Goal: Task Accomplishment & Management: Manage account settings

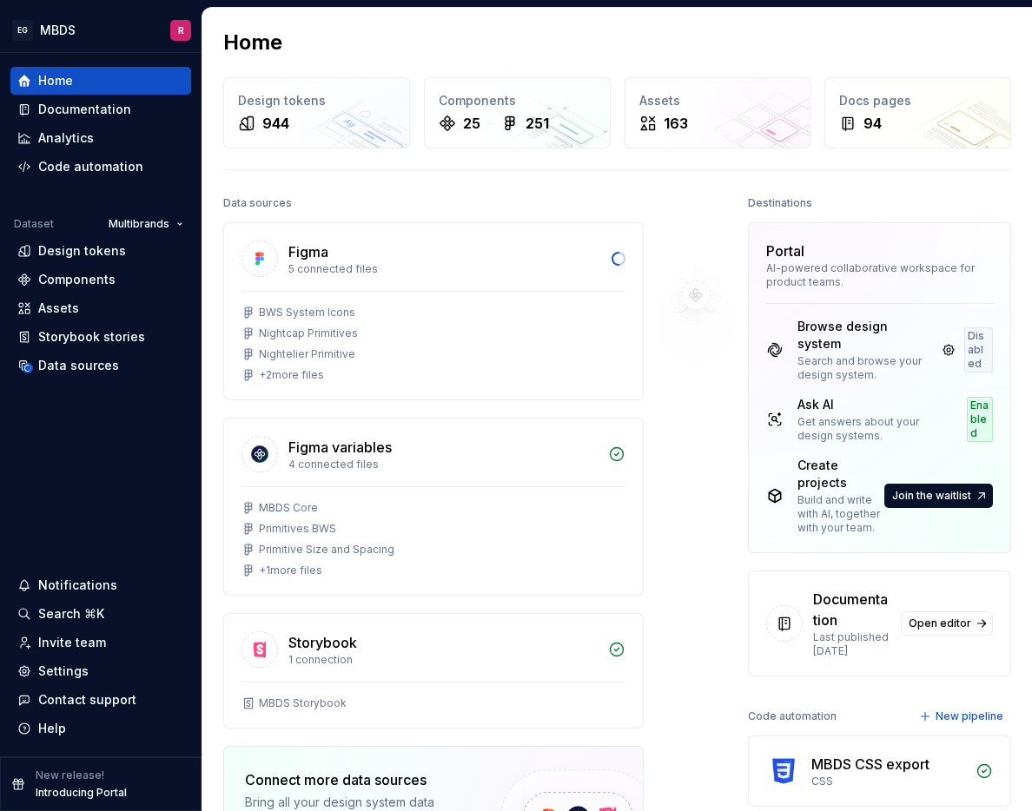
drag, startPoint x: 1013, startPoint y: 212, endPoint x: 1030, endPoint y: 208, distance: 17.7
click at [1018, 211] on div "Home Design tokens 944 Components 25 251 Assets 163 Docs pages 94 Data sources …" at bounding box center [616, 537] width 829 height 1059
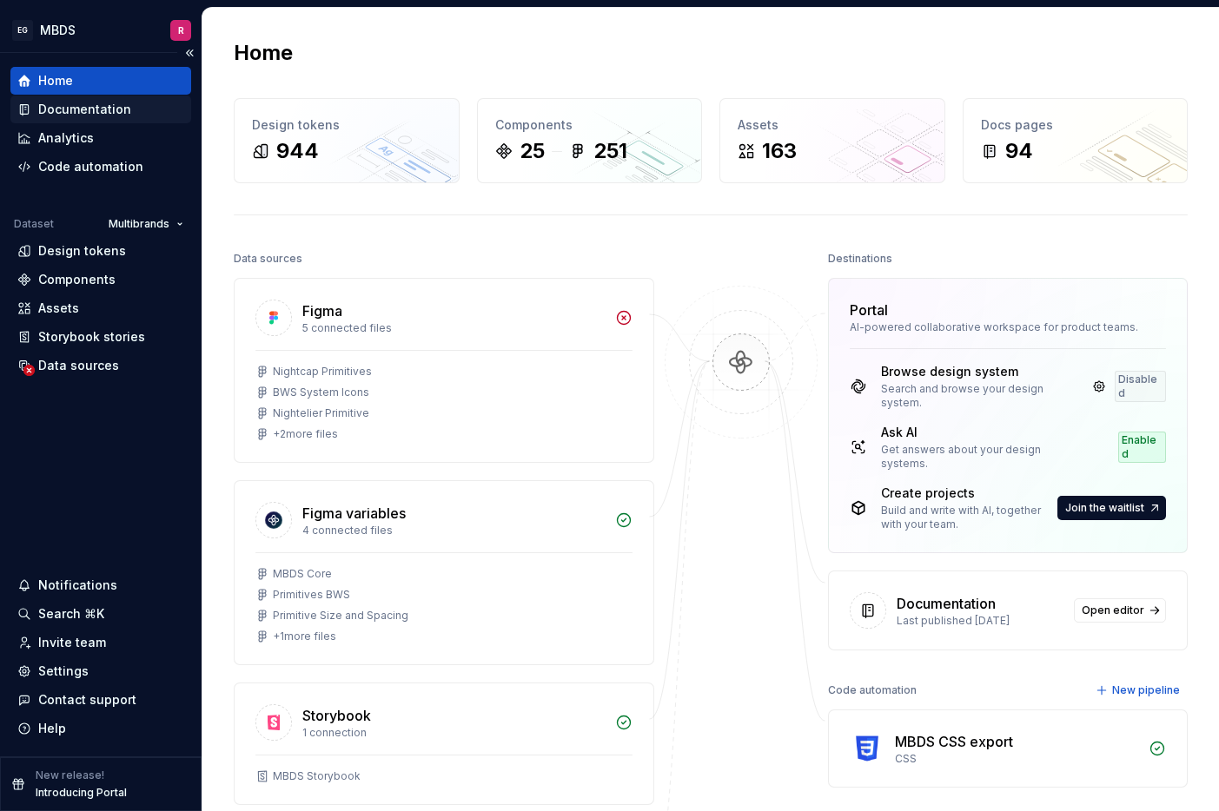
click at [105, 110] on div "Documentation" at bounding box center [84, 109] width 93 height 17
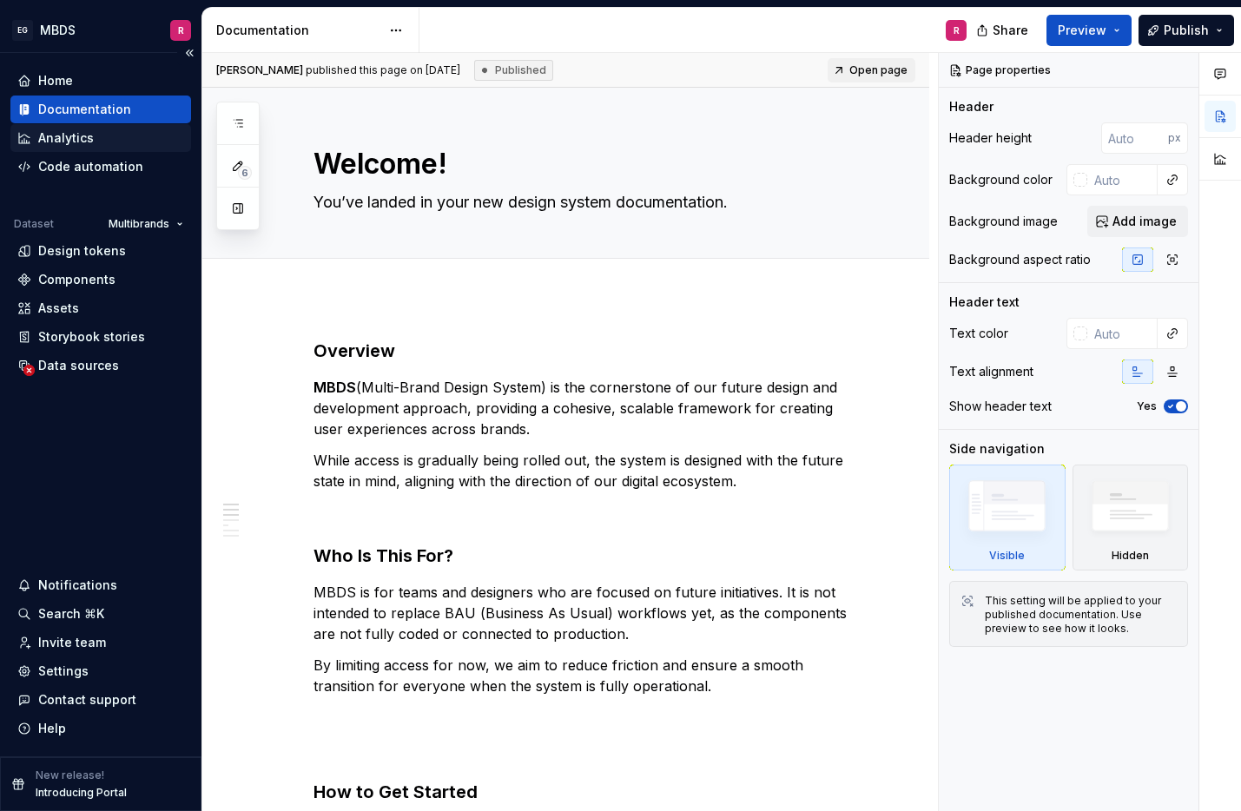
type textarea "*"
click at [66, 81] on div "Home" at bounding box center [55, 80] width 35 height 17
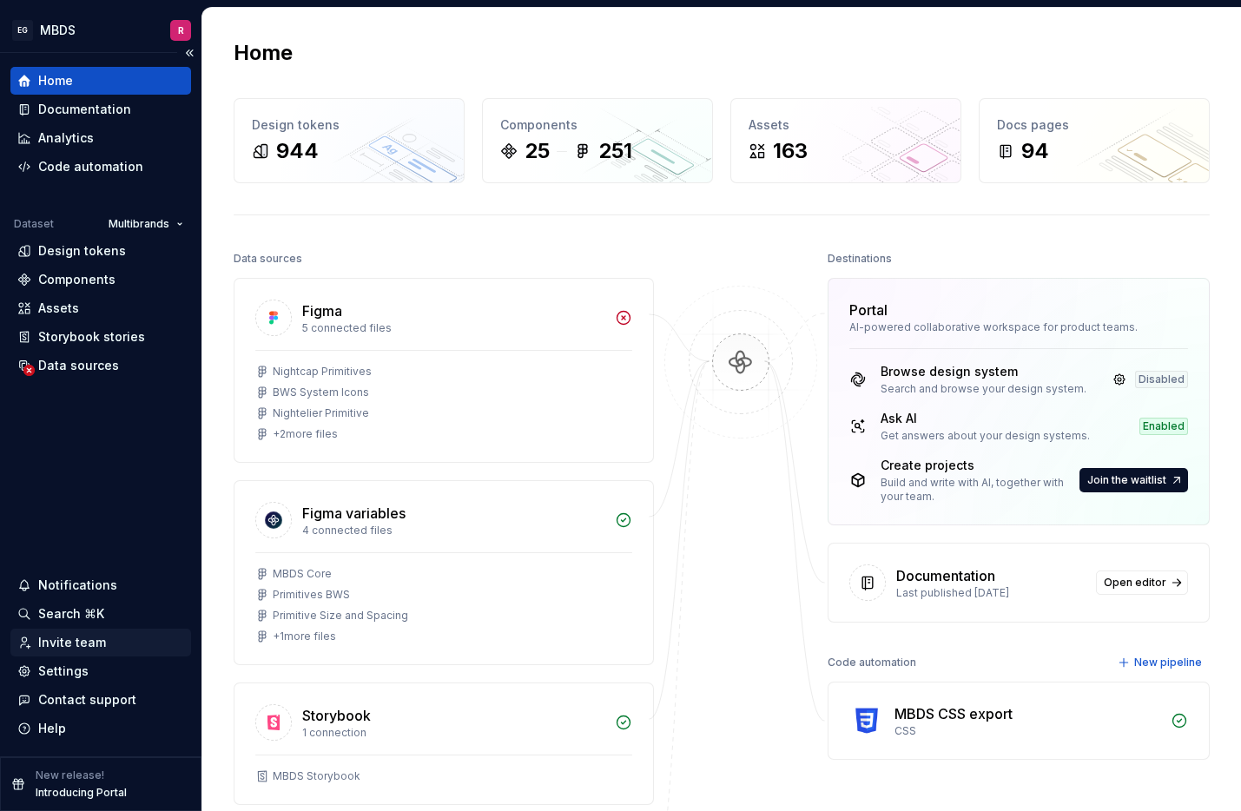
click at [89, 641] on div "Invite team" at bounding box center [72, 642] width 68 height 17
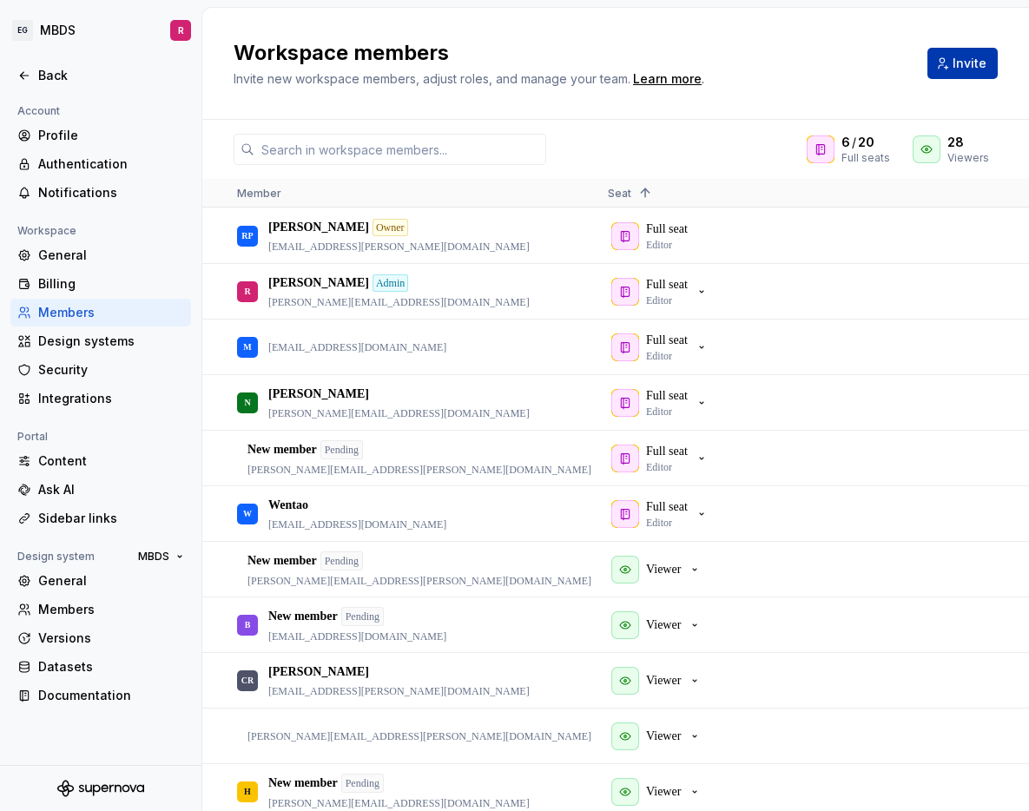
click at [959, 65] on span "Invite" at bounding box center [970, 63] width 34 height 17
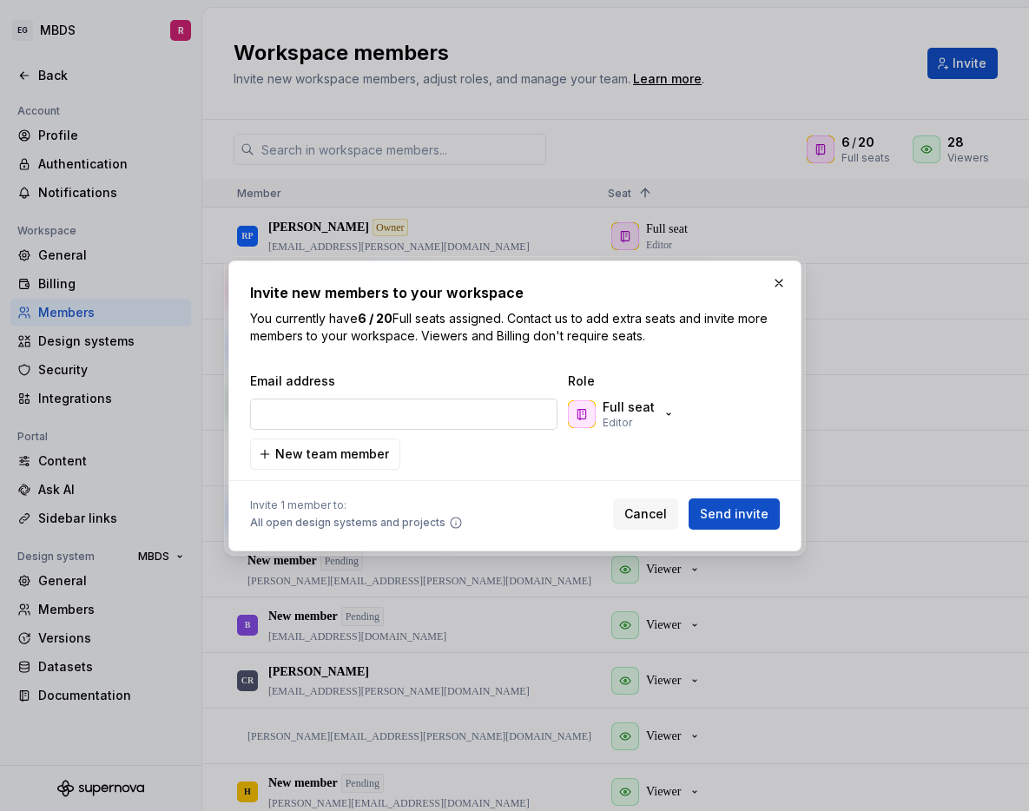
click at [406, 415] on input "email" at bounding box center [403, 414] width 307 height 31
type input "[PERSON_NAME][EMAIL_ADDRESS][PERSON_NAME][DOMAIN_NAME]"
click at [663, 419] on icon "button" at bounding box center [669, 414] width 14 height 14
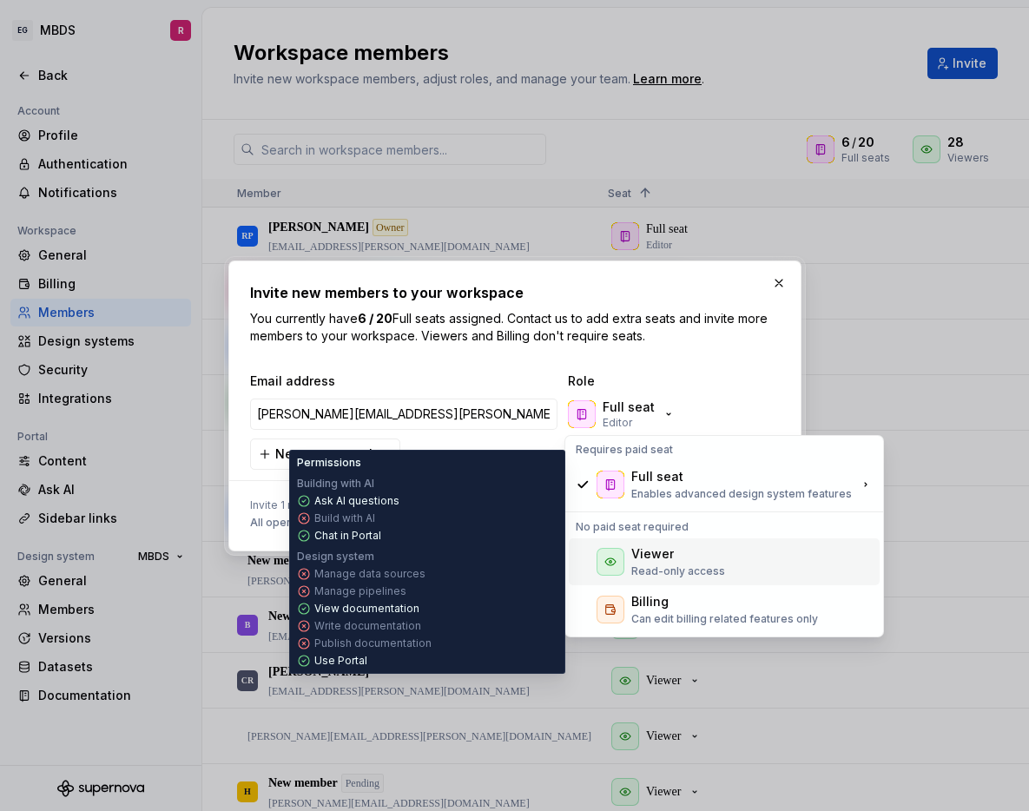
click at [734, 571] on div "Viewer Read-only access" at bounding box center [724, 562] width 311 height 47
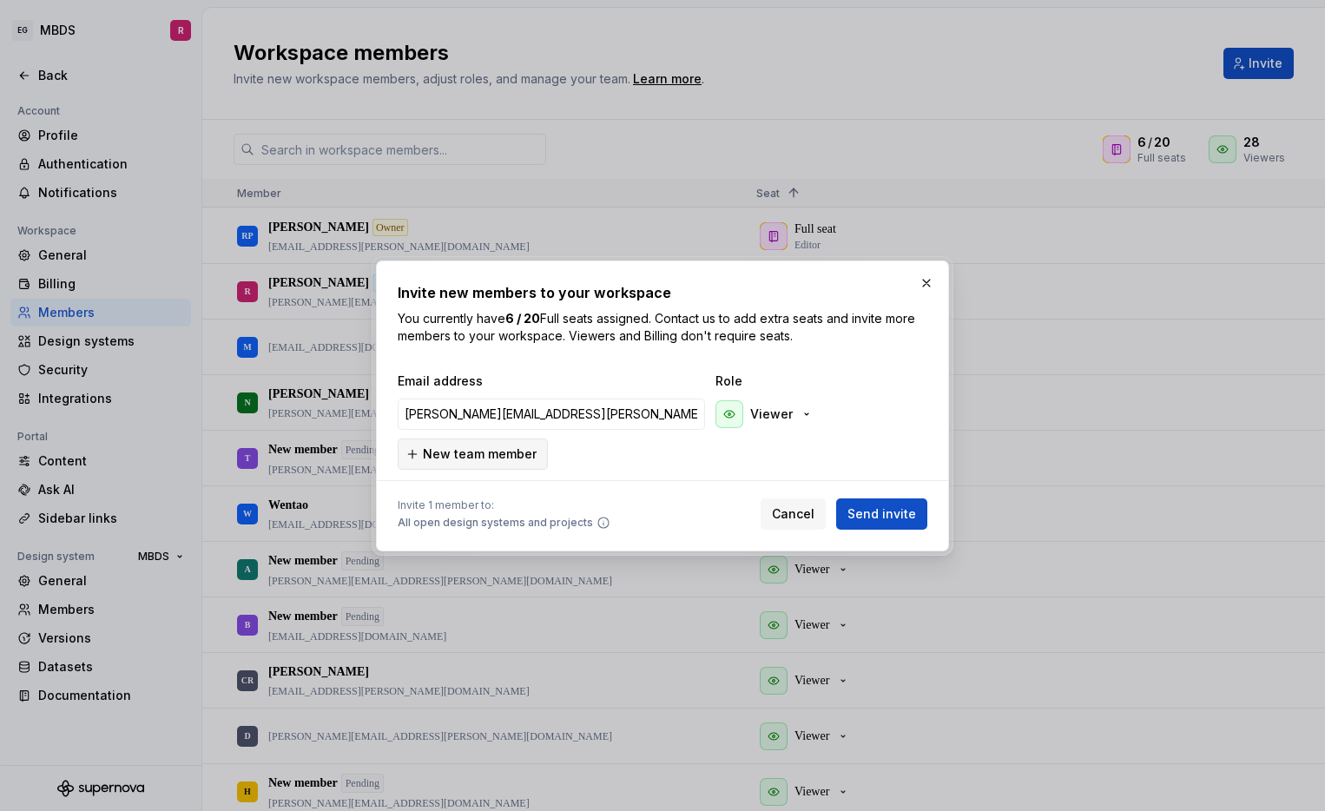
drag, startPoint x: 501, startPoint y: 455, endPoint x: 513, endPoint y: 464, distance: 14.9
click at [502, 456] on span "New team member" at bounding box center [480, 454] width 114 height 17
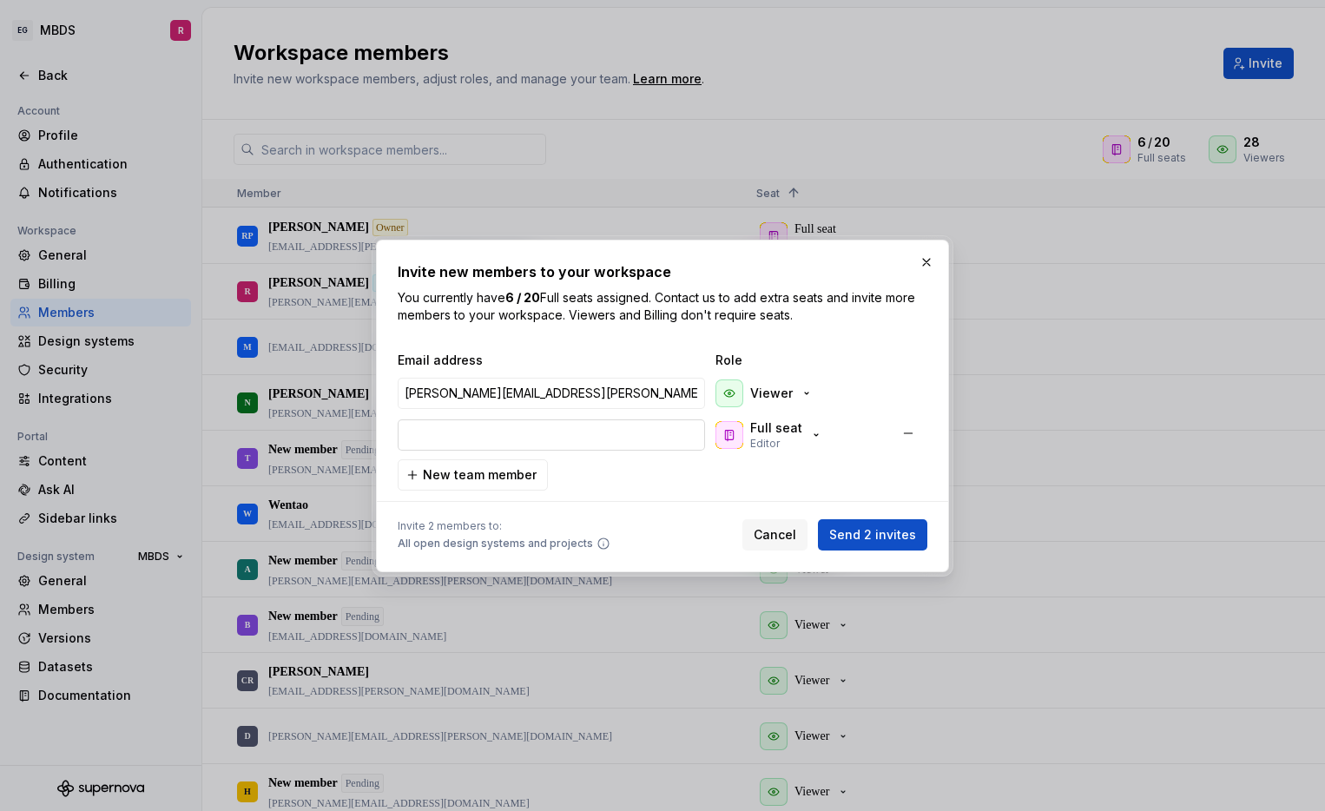
type input "[EMAIL_ADDRESS][DOMAIN_NAME]"
click at [790, 439] on div "Full seat Editor" at bounding box center [776, 435] width 52 height 31
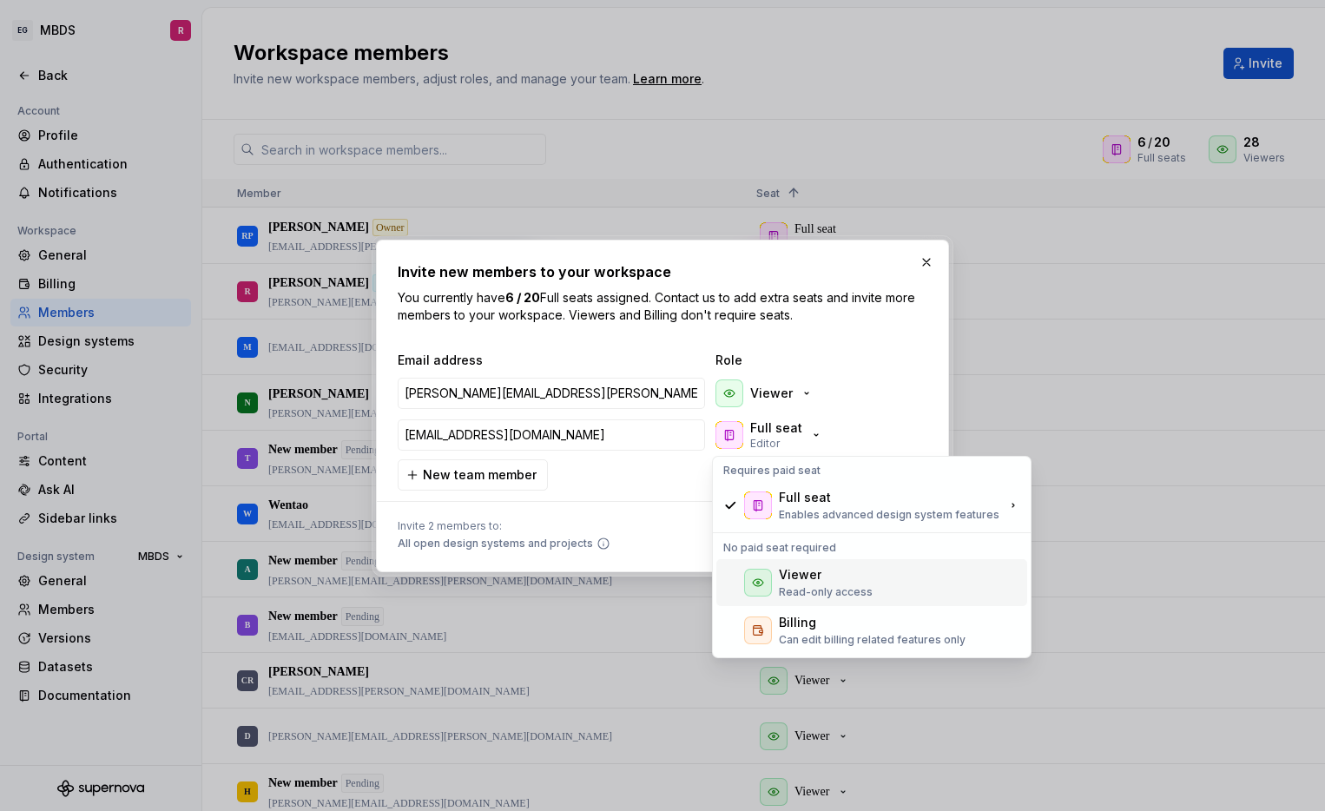
click at [816, 586] on p "Read-only access" at bounding box center [826, 592] width 94 height 14
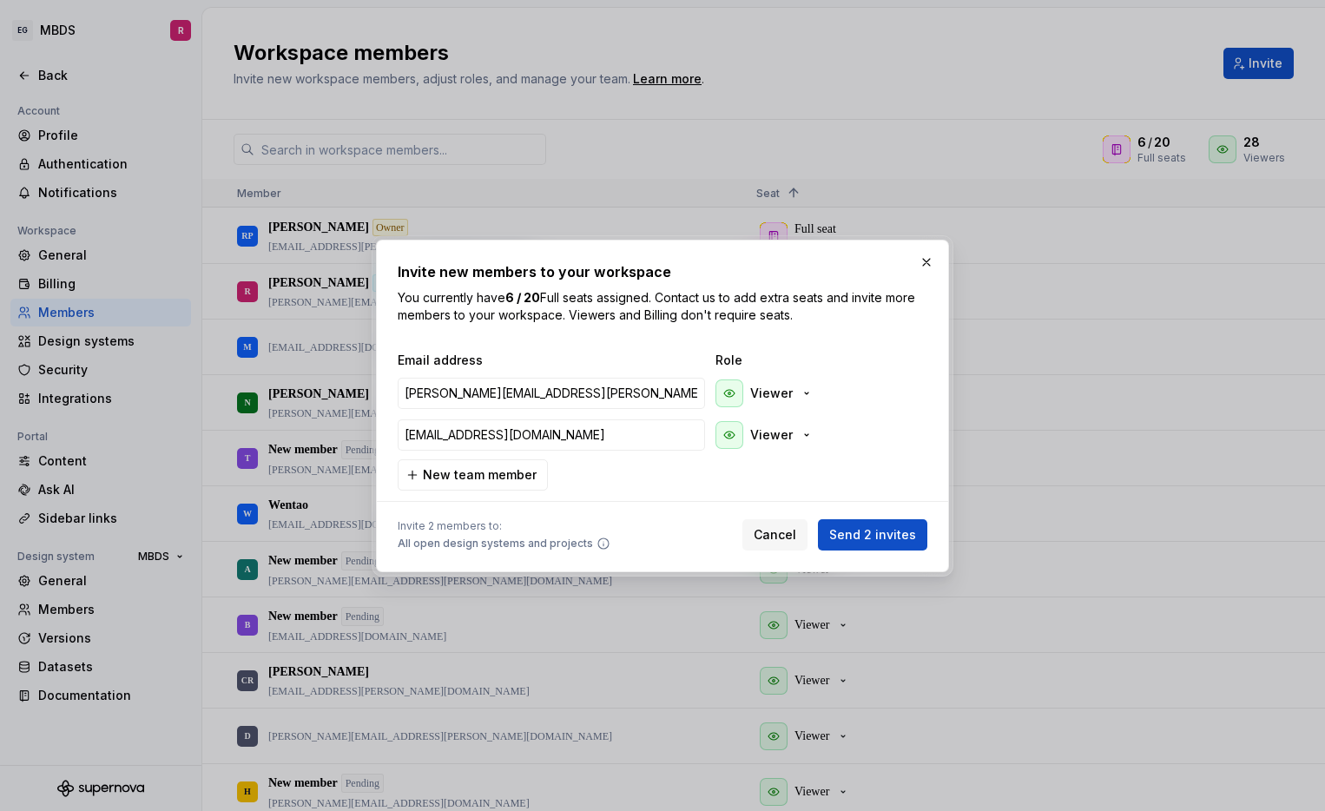
click at [594, 495] on div at bounding box center [663, 502] width 530 height 22
drag, startPoint x: 520, startPoint y: 484, endPoint x: 537, endPoint y: 479, distance: 17.1
click at [521, 483] on button "New team member" at bounding box center [473, 474] width 150 height 31
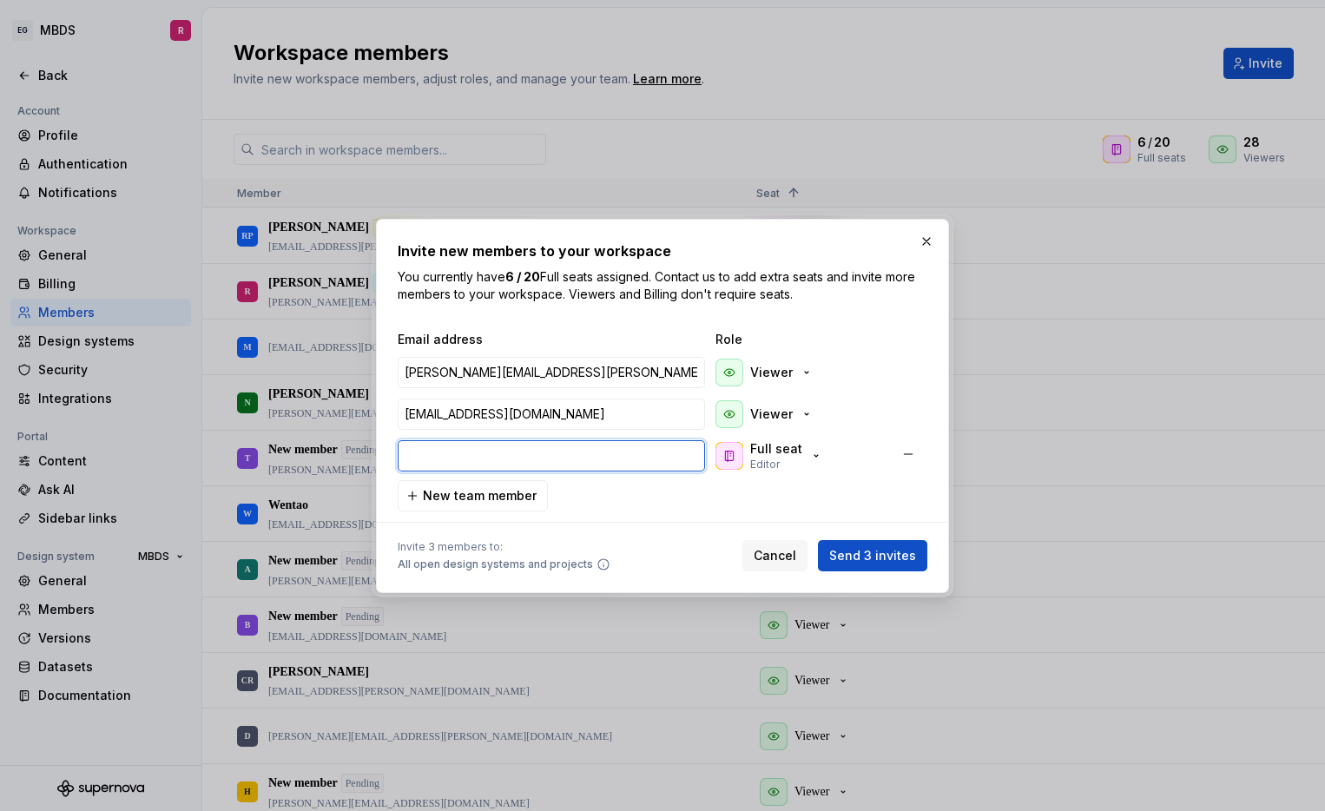
click at [506, 459] on input "email" at bounding box center [551, 455] width 307 height 31
paste input "[PERSON_NAME][EMAIL_ADDRESS][PERSON_NAME][DOMAIN_NAME]"
type input "[PERSON_NAME][EMAIL_ADDRESS][PERSON_NAME][DOMAIN_NAME]"
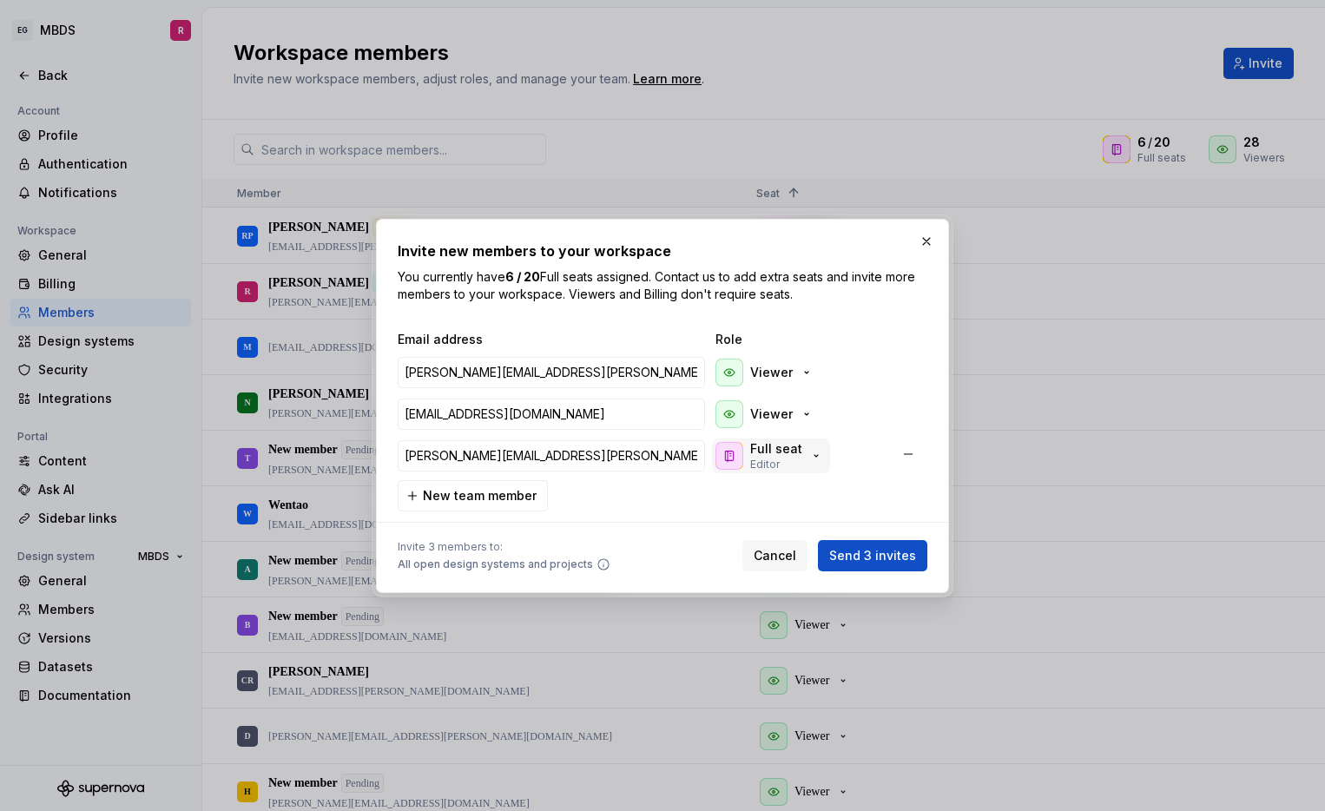
click at [801, 466] on div "Full seat Editor" at bounding box center [770, 455] width 108 height 31
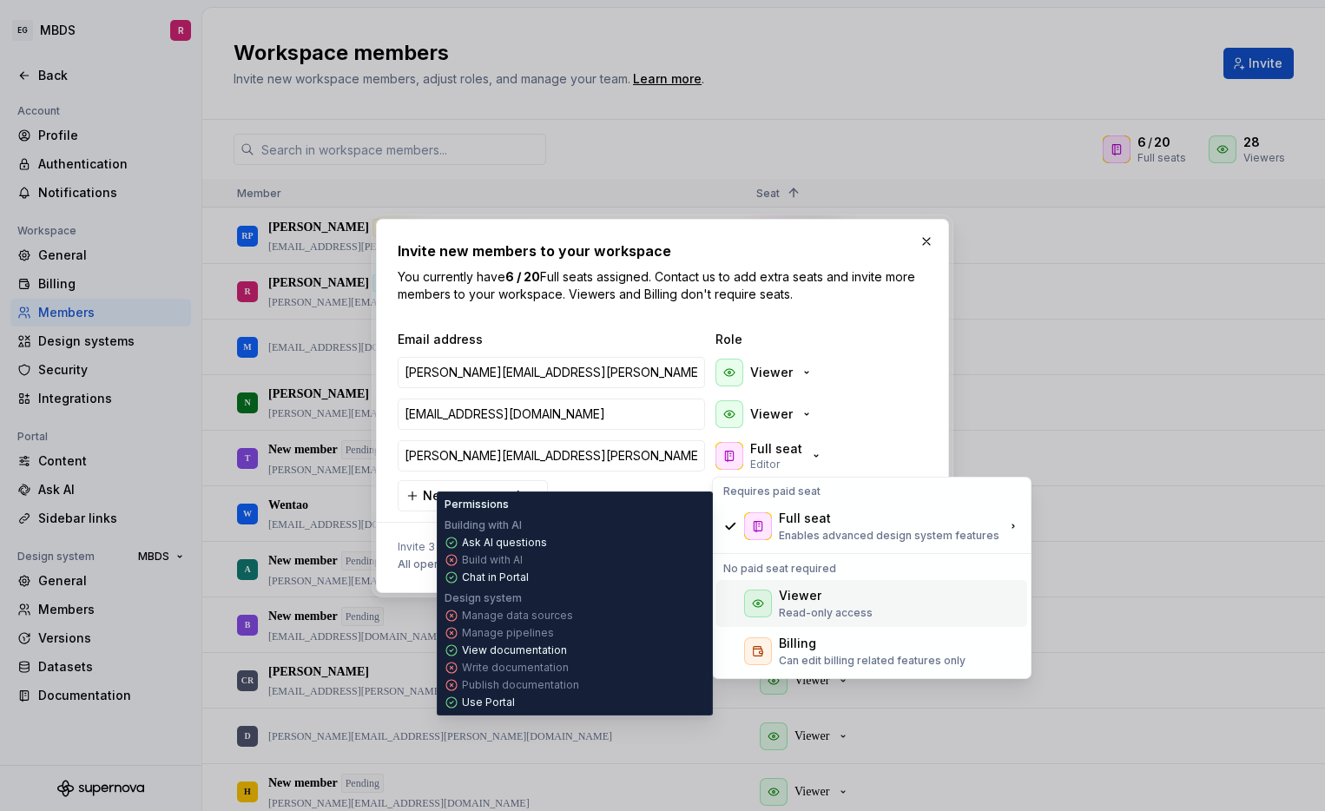
click at [808, 606] on p "Read-only access" at bounding box center [826, 613] width 94 height 14
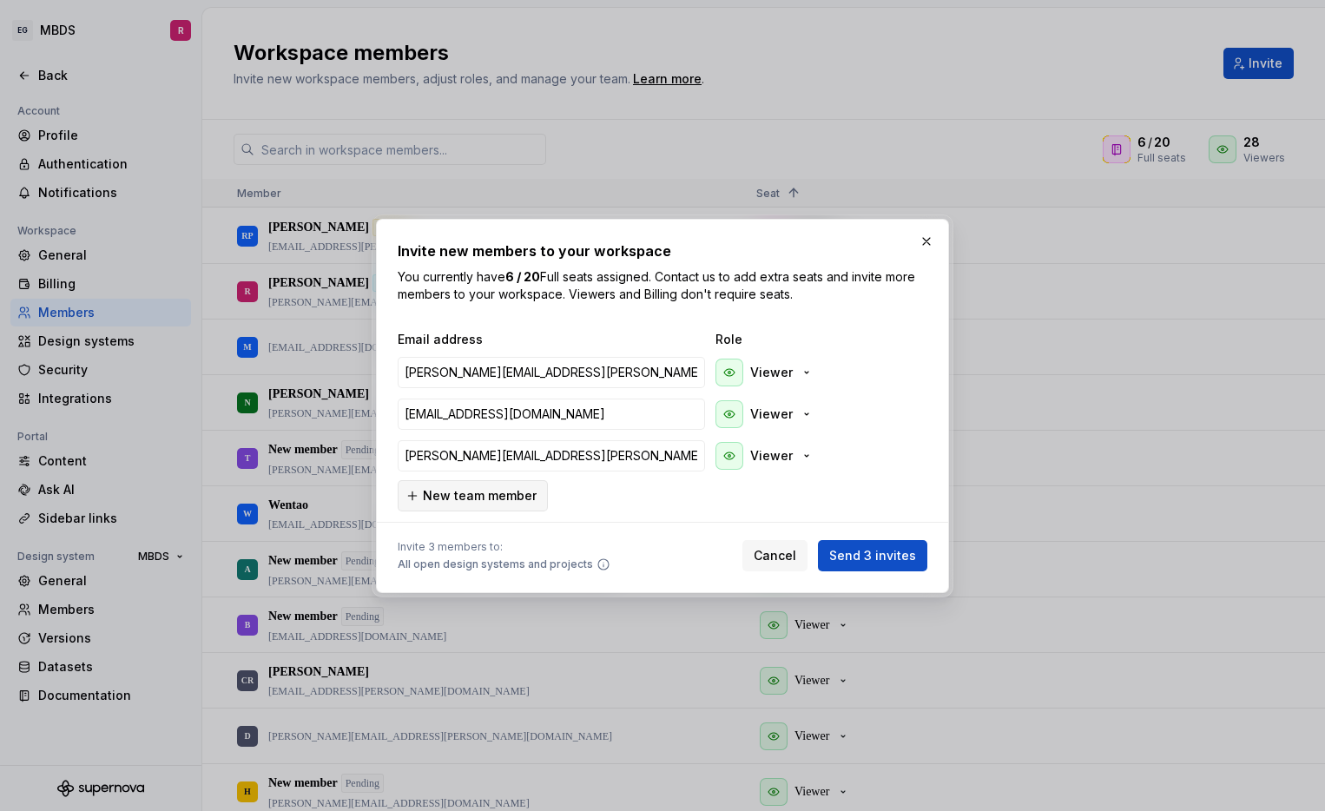
click at [485, 502] on span "New team member" at bounding box center [480, 495] width 114 height 17
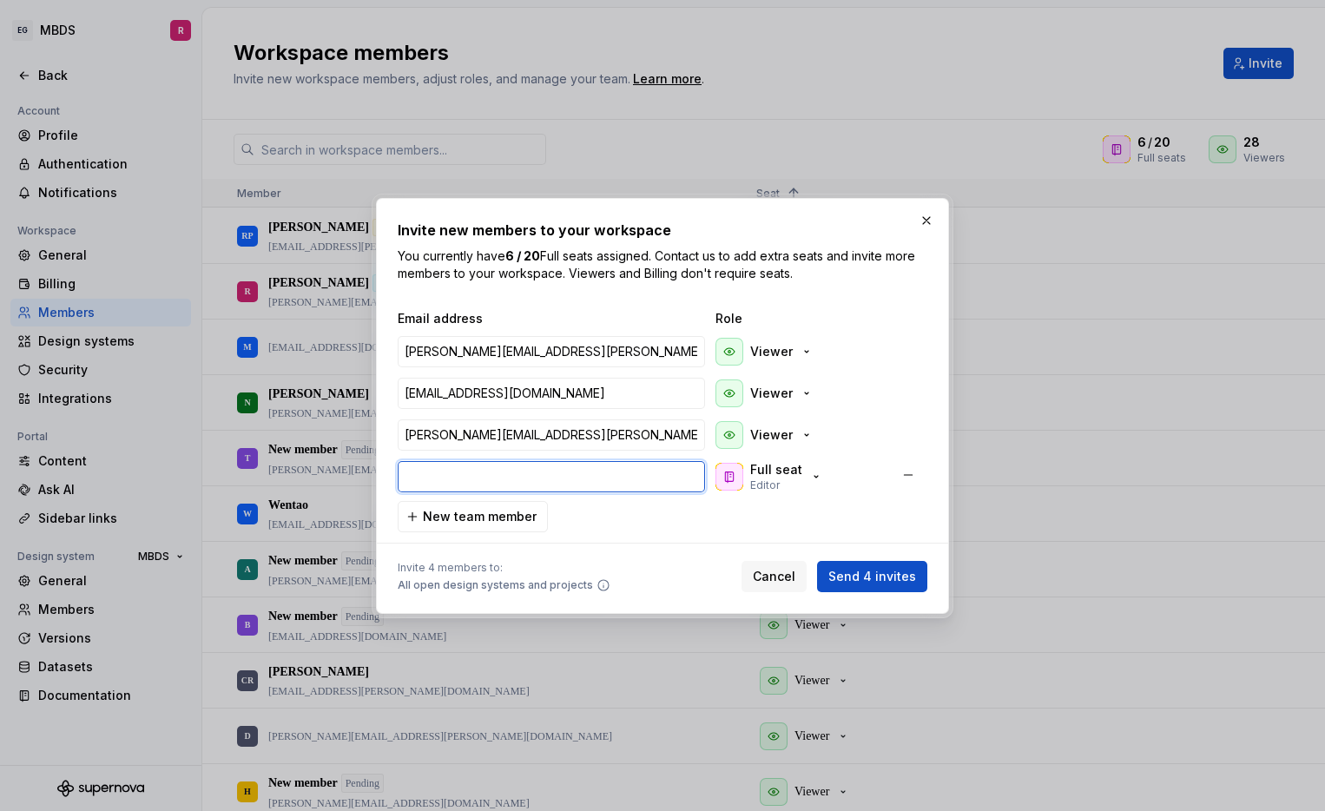
click at [518, 481] on input "email" at bounding box center [551, 476] width 307 height 31
paste input "[PERSON_NAME][EMAIL_ADDRESS][DOMAIN_NAME]"
type input "[PERSON_NAME][EMAIL_ADDRESS][DOMAIN_NAME]"
click at [800, 486] on div "Full seat Editor" at bounding box center [770, 476] width 108 height 31
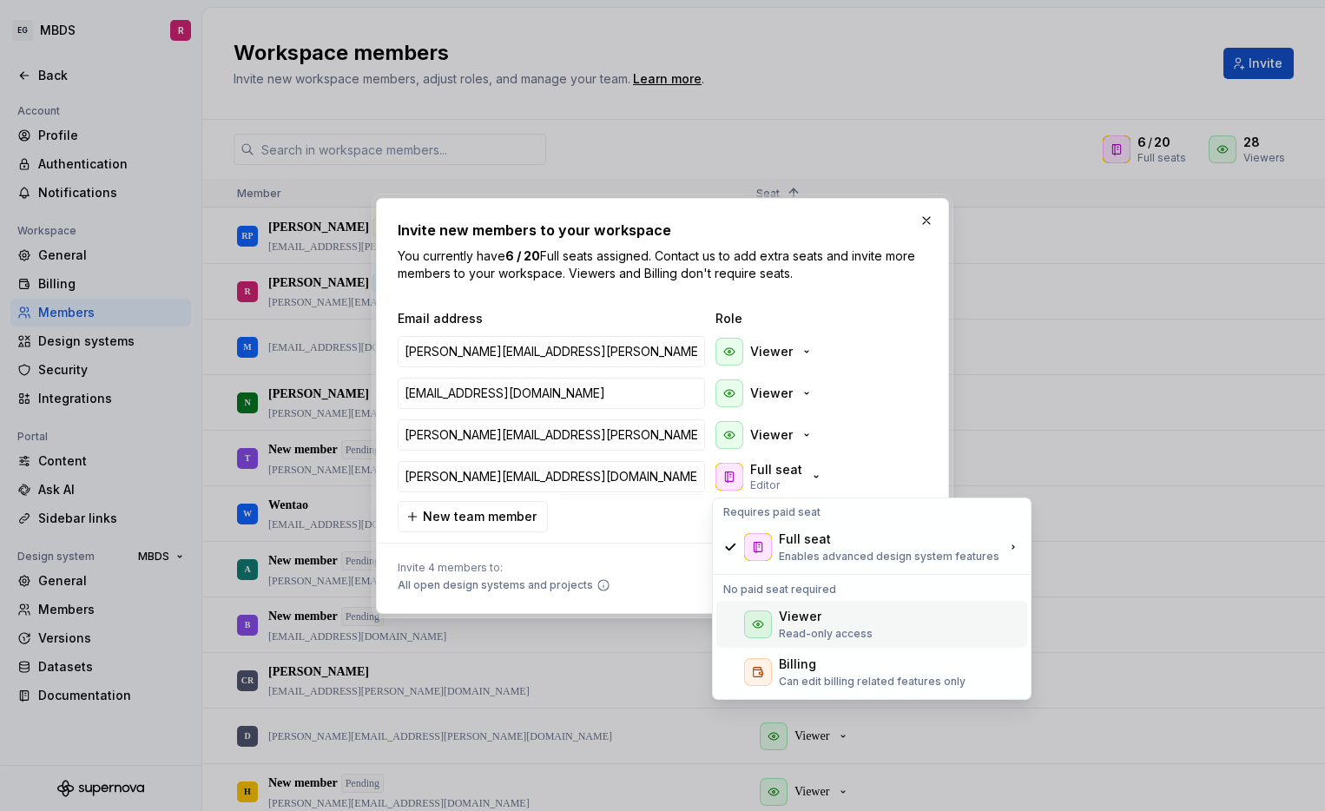
click at [818, 629] on p "Read-only access" at bounding box center [826, 634] width 94 height 14
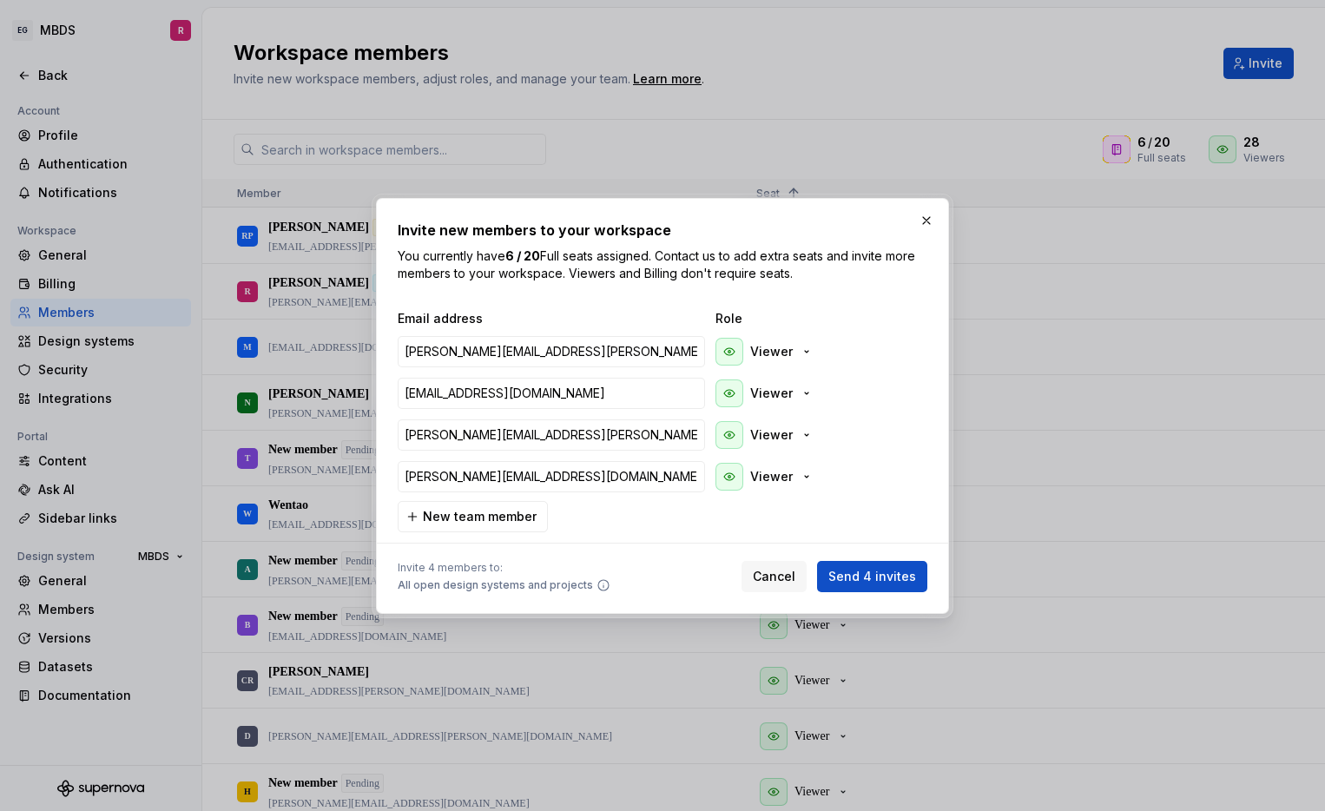
click at [672, 544] on div at bounding box center [663, 543] width 530 height 22
click at [870, 580] on span "Send 4 invites" at bounding box center [873, 576] width 88 height 17
